Goal: Information Seeking & Learning: Stay updated

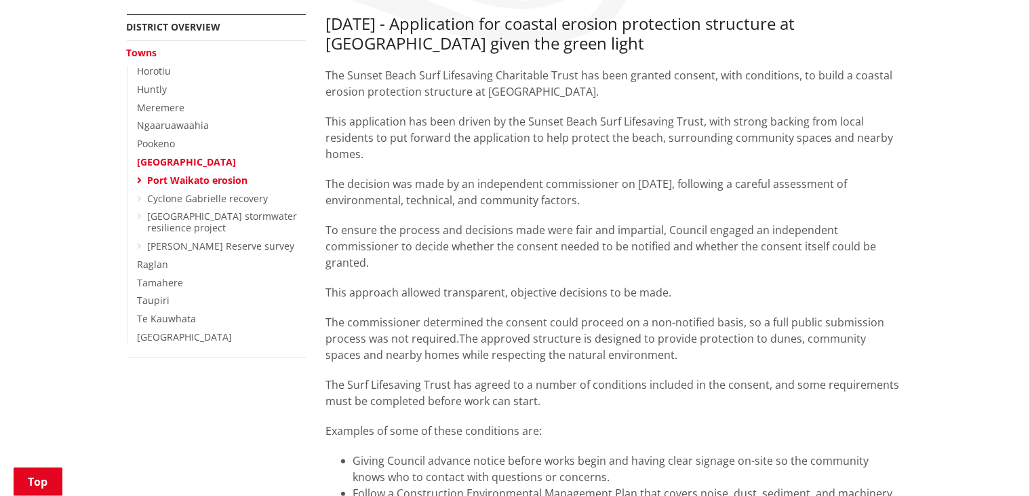
scroll to position [214, 0]
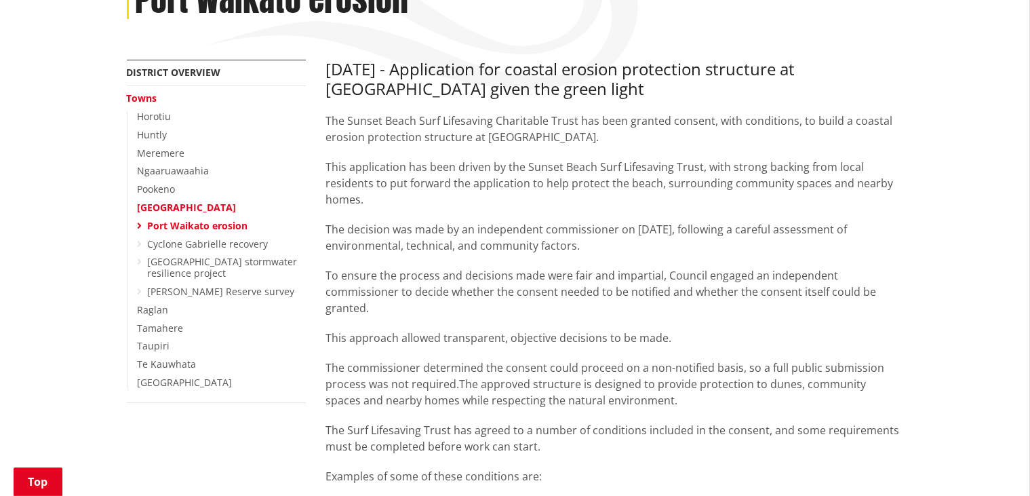
drag, startPoint x: 629, startPoint y: 243, endPoint x: 315, endPoint y: 216, distance: 315.1
click at [593, 245] on p "The decision was made by an independent commissioner on [DATE], following a car…" at bounding box center [615, 237] width 578 height 33
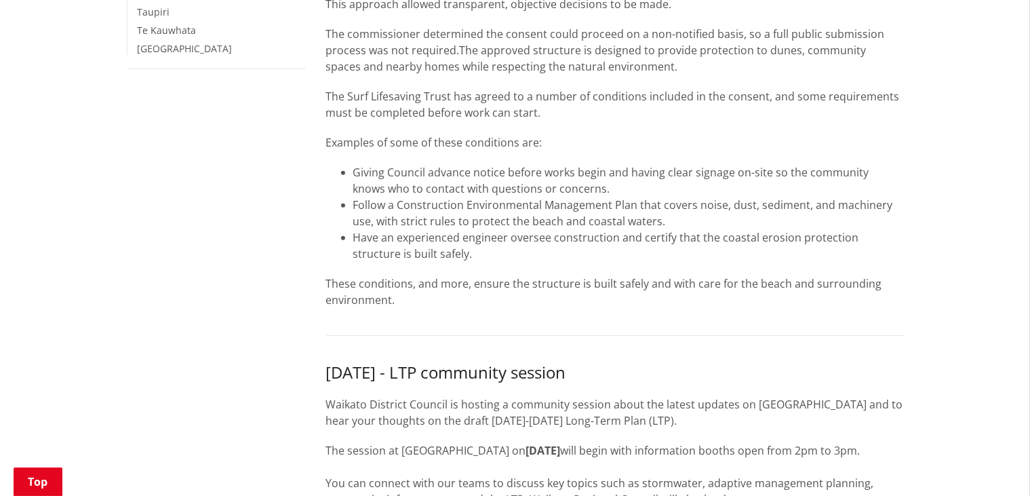
scroll to position [572, 0]
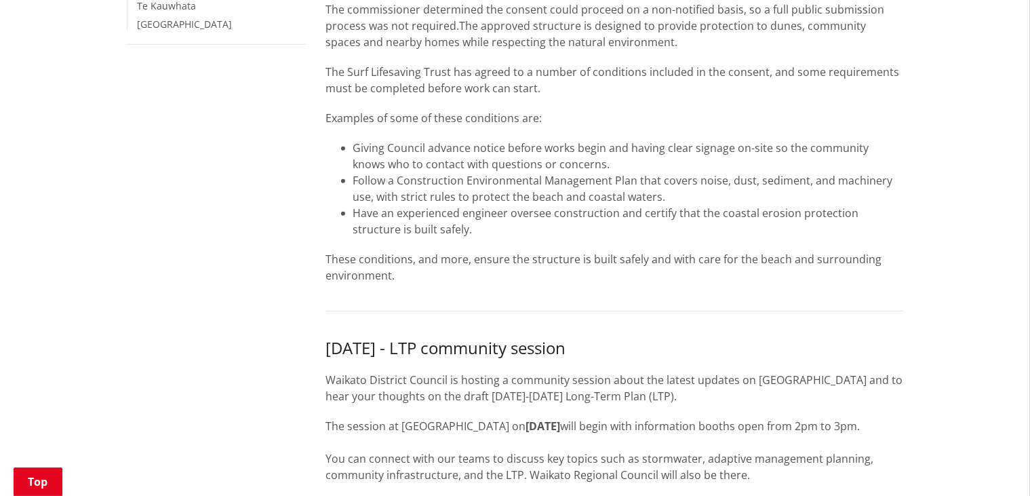
drag, startPoint x: 584, startPoint y: 86, endPoint x: 313, endPoint y: 68, distance: 271.8
click at [587, 220] on li "Have an experienced engineer oversee construction and certify that the coastal …" at bounding box center [628, 221] width 551 height 33
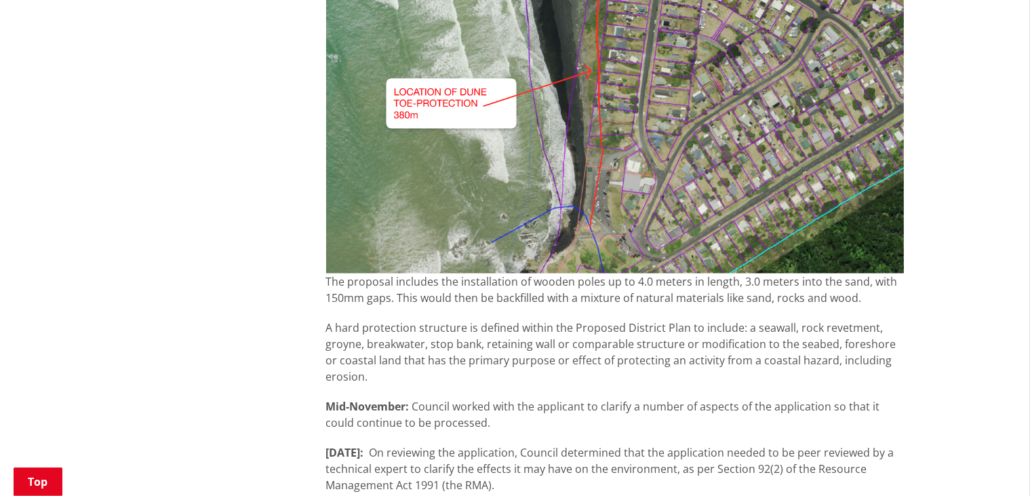
scroll to position [1503, 0]
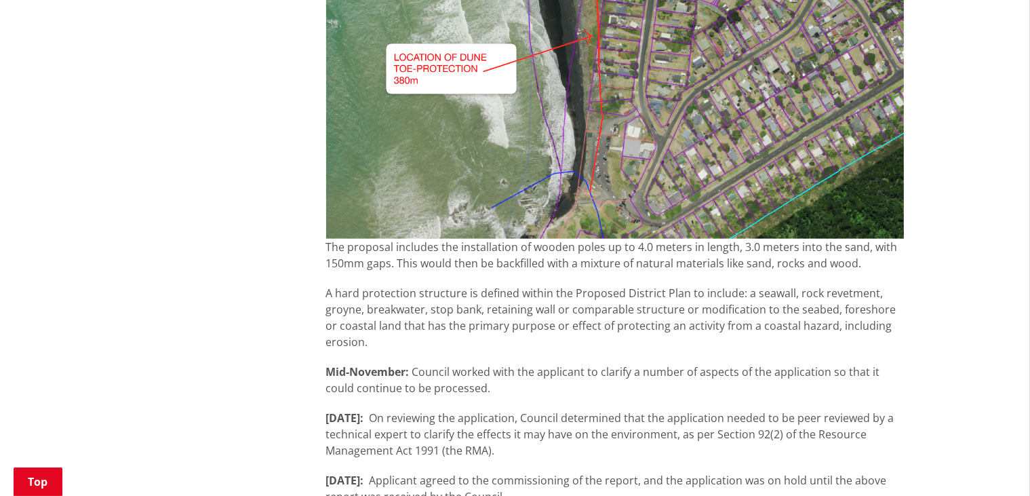
drag, startPoint x: 875, startPoint y: 281, endPoint x: 327, endPoint y: 268, distance: 548.0
click at [327, 268] on p "The proposal includes the installation of wooden poles up to 4.0 meters in leng…" at bounding box center [615, 255] width 578 height 33
click at [641, 300] on div "The proposal includes the installation of wooden poles up to 4.0 meters in leng…" at bounding box center [615, 317] width 578 height 157
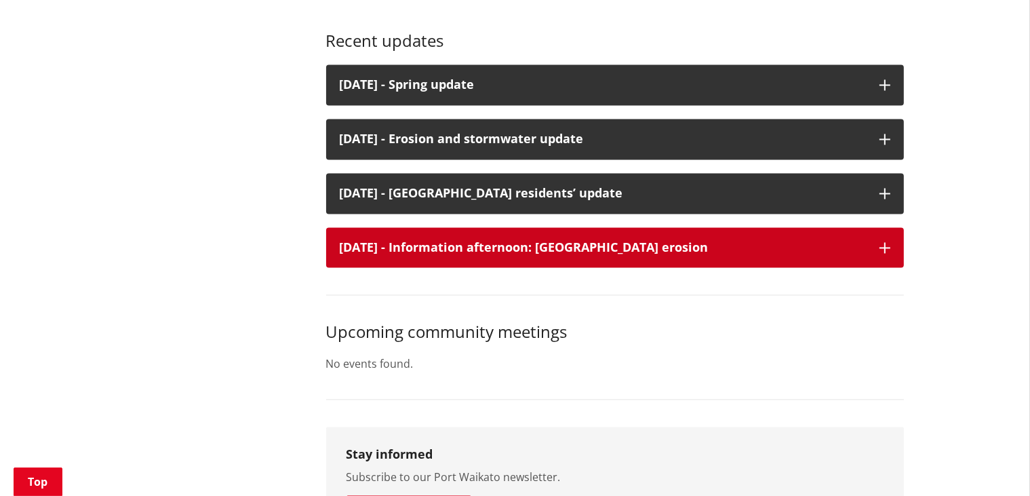
scroll to position [2577, 0]
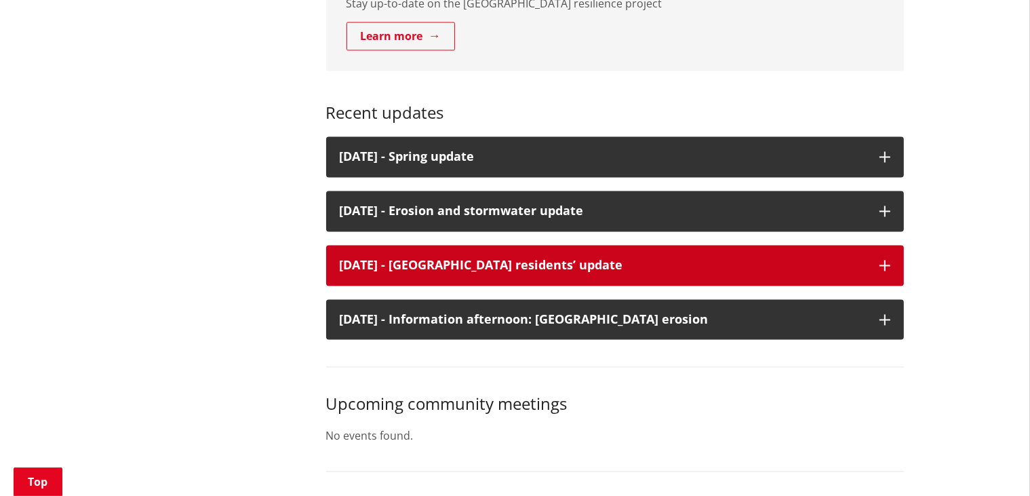
click at [520, 272] on p "[DATE] - [GEOGRAPHIC_DATA] residents’ update" at bounding box center [603, 265] width 526 height 14
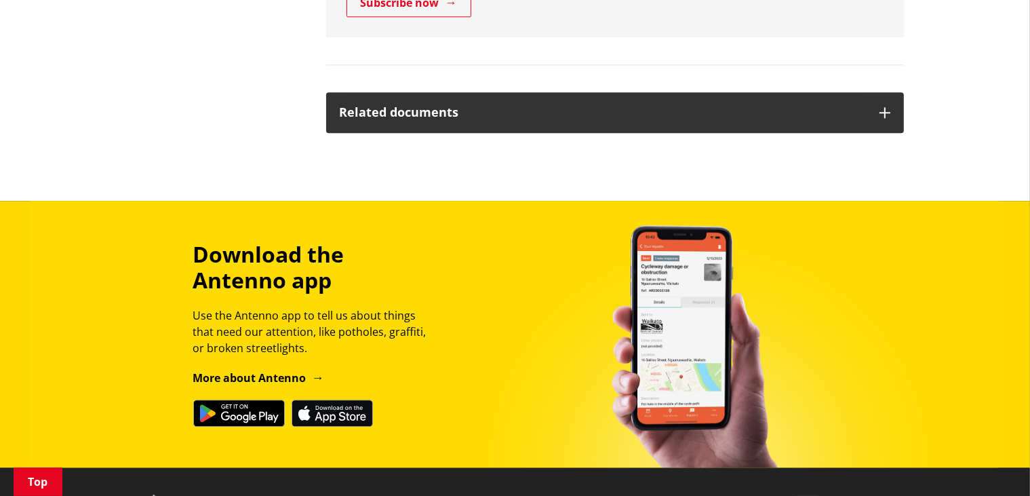
scroll to position [3222, 0]
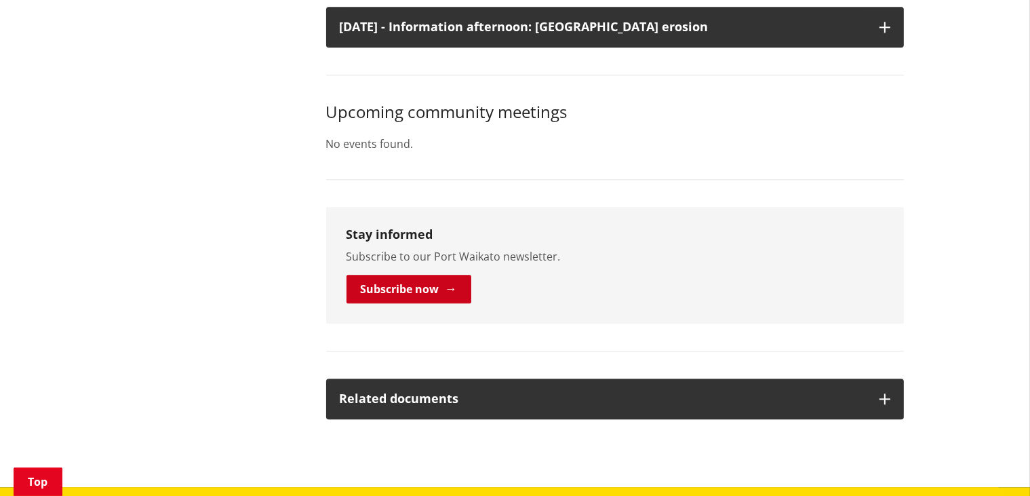
click at [411, 302] on link "Subscribe now" at bounding box center [408, 289] width 125 height 28
